Goal: Task Accomplishment & Management: Manage account settings

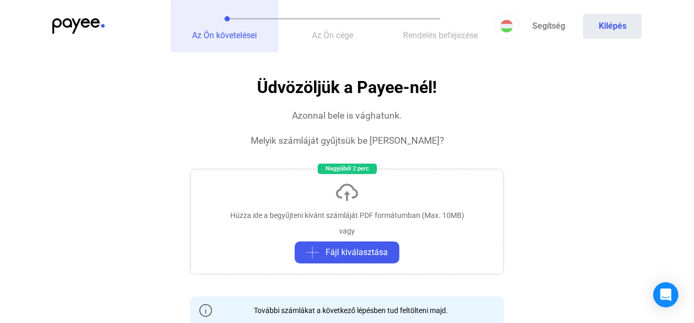
click at [229, 38] on span "Az Ön követelései" at bounding box center [224, 35] width 65 height 10
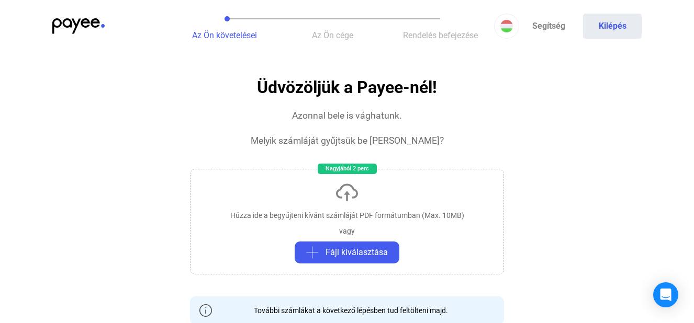
click at [490, 95] on section "Üdvözöljük a Payee-nél! Azonnal bele is vághatunk. Melyik számláját gyűjtsük be…" at bounding box center [347, 308] width 314 height 460
click at [69, 28] on img at bounding box center [78, 26] width 52 height 16
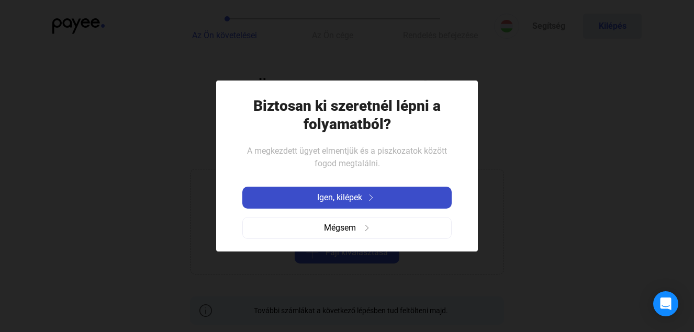
click at [352, 195] on span "Igen, kilépek" at bounding box center [339, 197] width 45 height 13
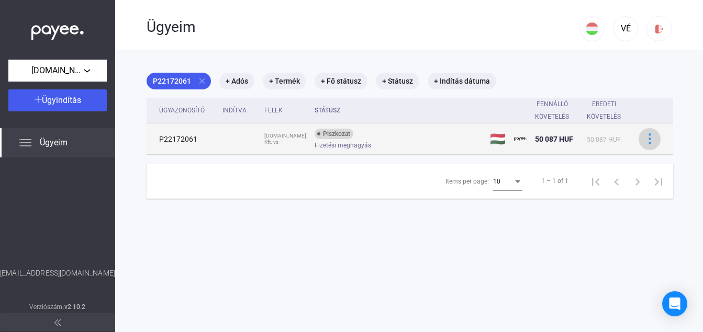
click at [644, 136] on img at bounding box center [649, 138] width 11 height 11
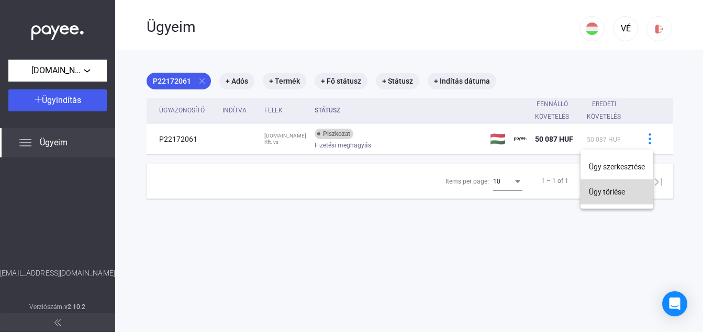
click at [613, 191] on button "Ügy törlése" at bounding box center [616, 191] width 73 height 25
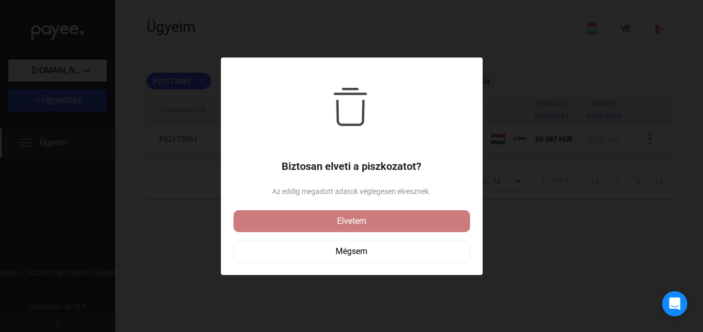
click at [340, 223] on div "Elvetem" at bounding box center [351, 221] width 230 height 13
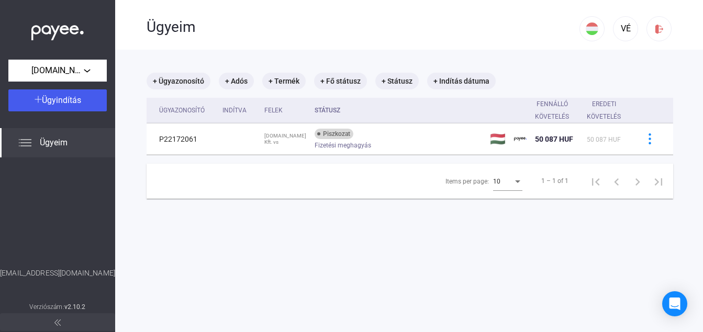
click at [340, 223] on main "+ Ügyazonosító + Adós + Termék + Fő státusz + Státusz + Indítás dátuma Ügyazono…" at bounding box center [409, 216] width 589 height 332
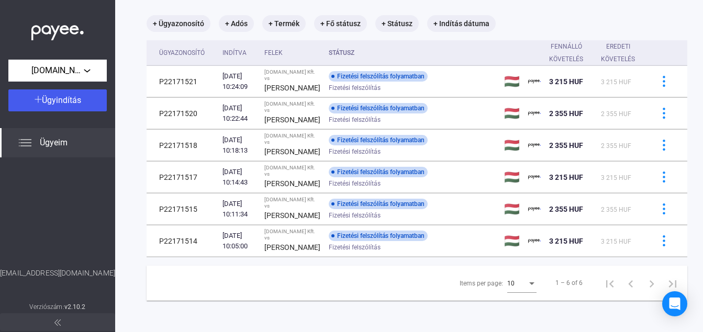
scroll to position [120, 0]
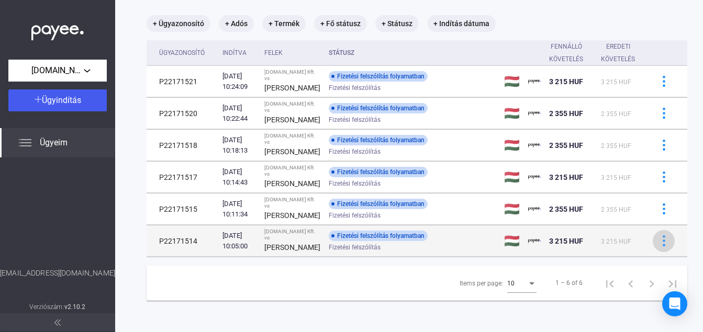
click at [658, 235] on img at bounding box center [663, 240] width 11 height 11
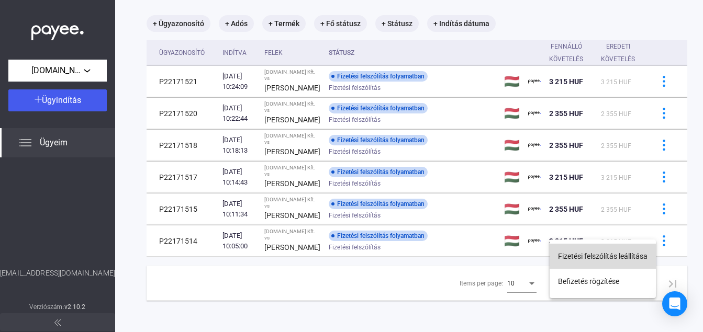
click at [593, 254] on button "Fizetési felszólítás leállítása" at bounding box center [602, 256] width 106 height 25
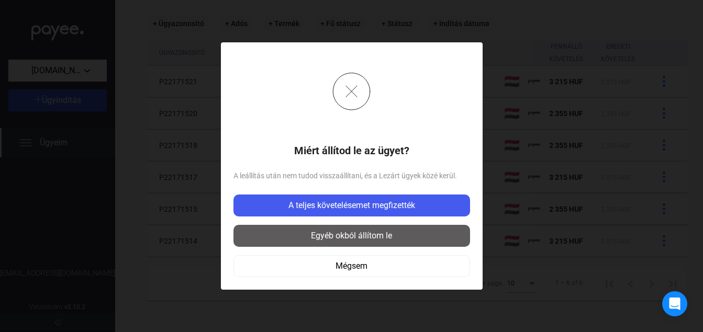
click at [369, 235] on div "Egyéb okból állítom le" at bounding box center [351, 236] width 230 height 13
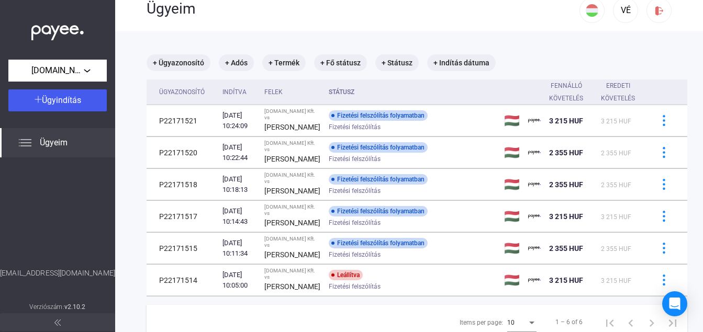
scroll to position [0, 0]
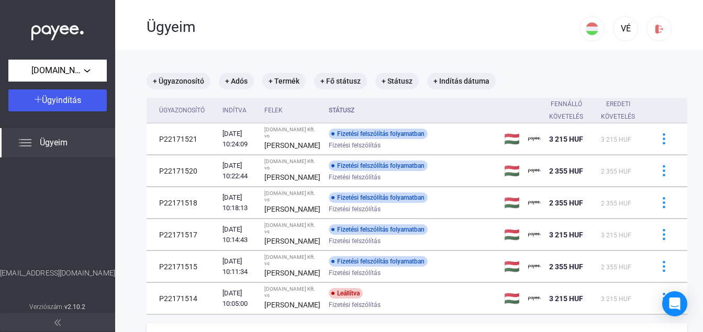
click at [56, 145] on span "Ügyeim" at bounding box center [54, 143] width 28 height 13
click at [45, 140] on span "Ügyeim" at bounding box center [54, 143] width 28 height 13
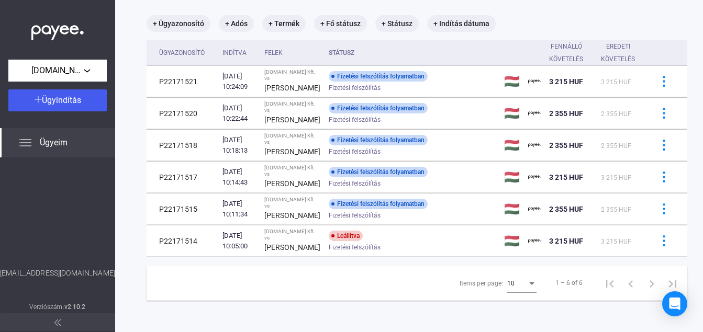
scroll to position [117, 0]
